Goal: Check status: Check status

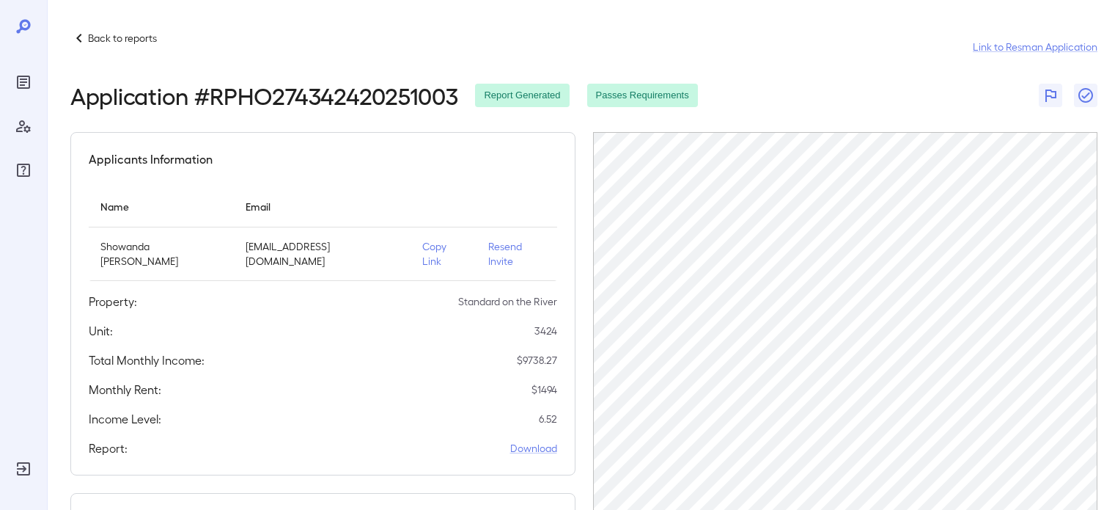
scroll to position [240, 0]
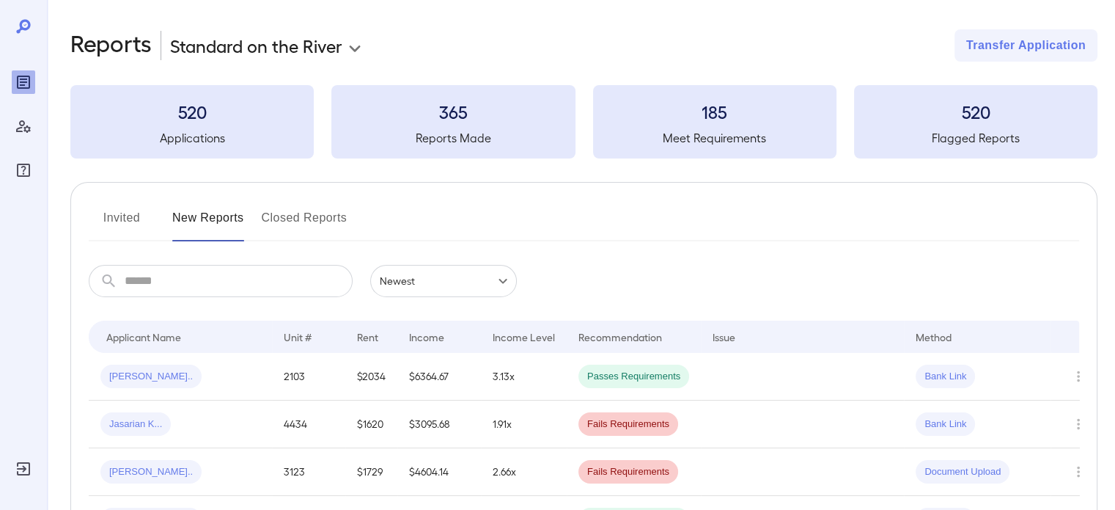
click at [191, 281] on input "text" at bounding box center [239, 281] width 228 height 32
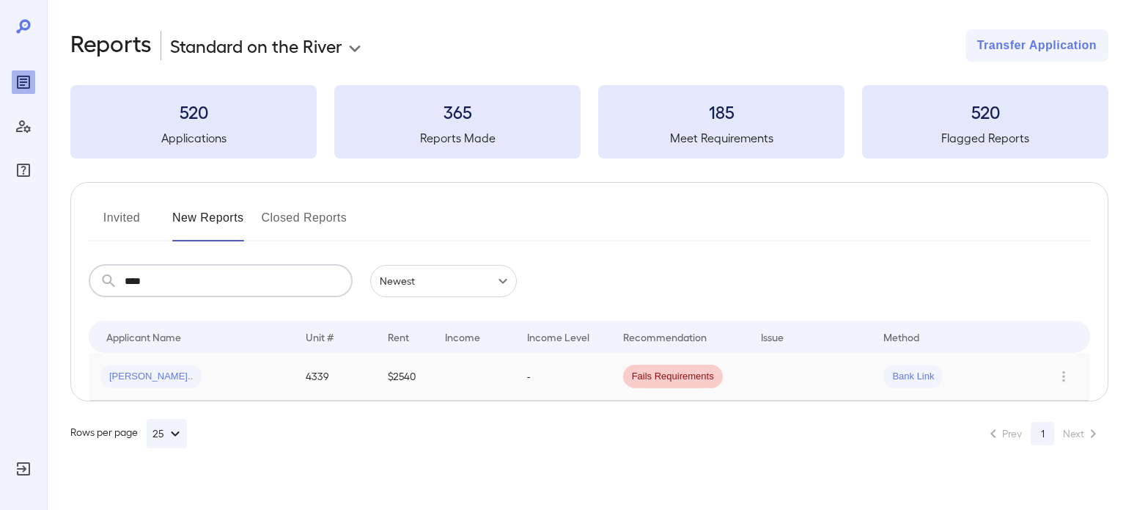
type input "****"
click at [352, 388] on td "4339" at bounding box center [335, 377] width 82 height 48
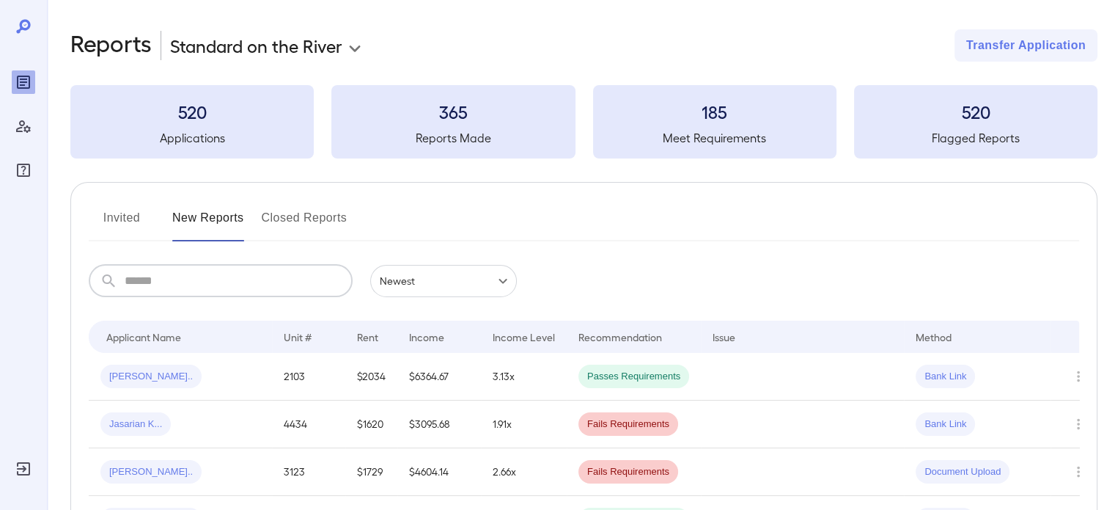
click at [178, 284] on input "text" at bounding box center [239, 281] width 228 height 32
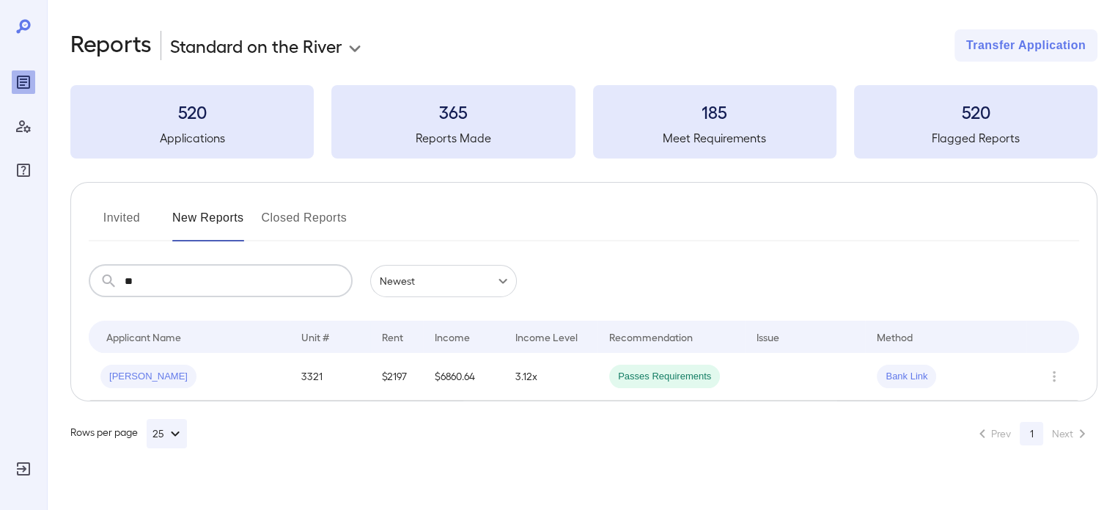
type input "*"
